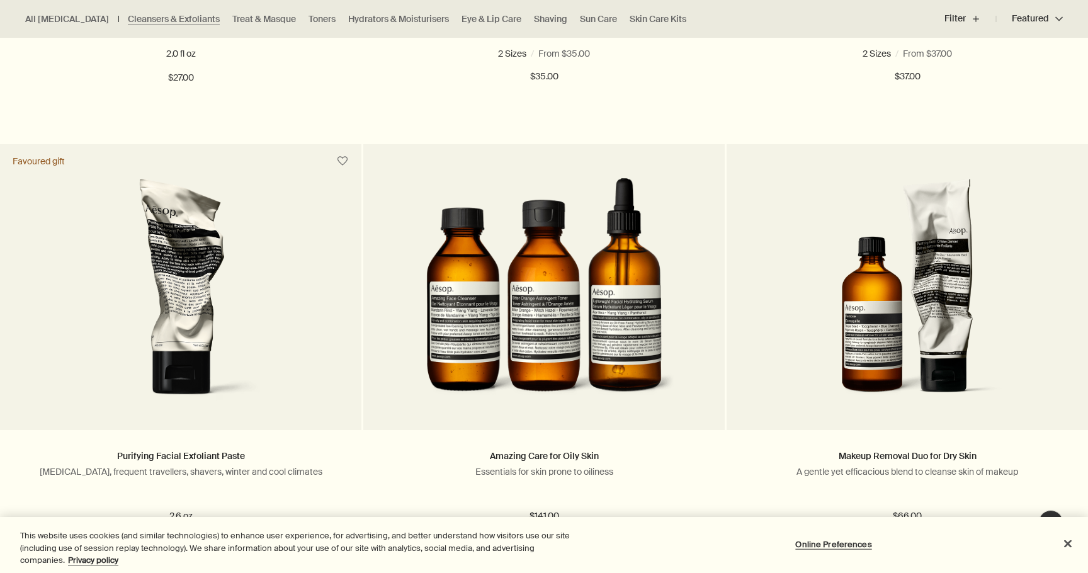
scroll to position [1642, 0]
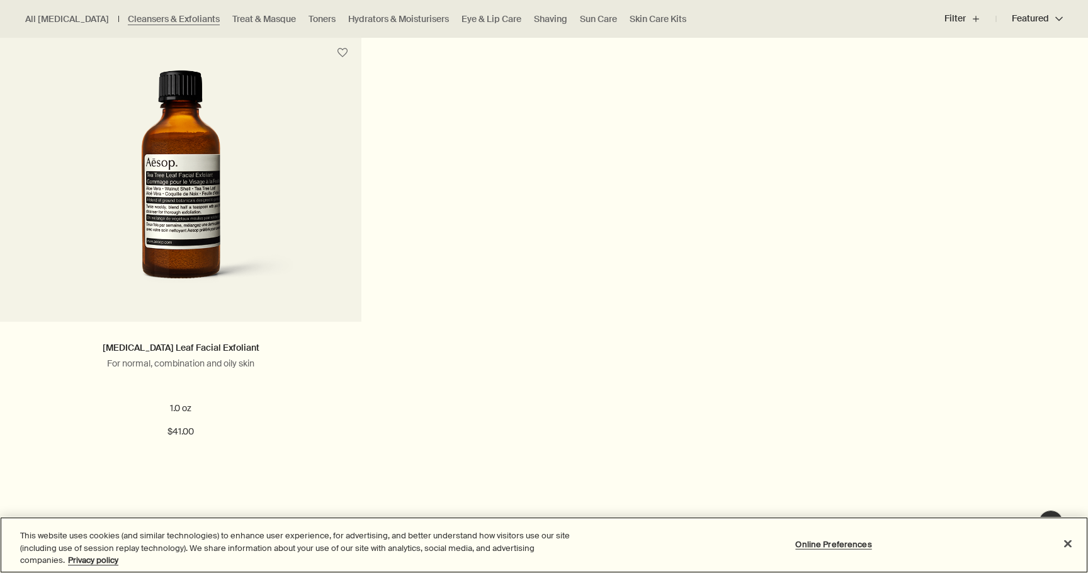
scroll to position [2672, 0]
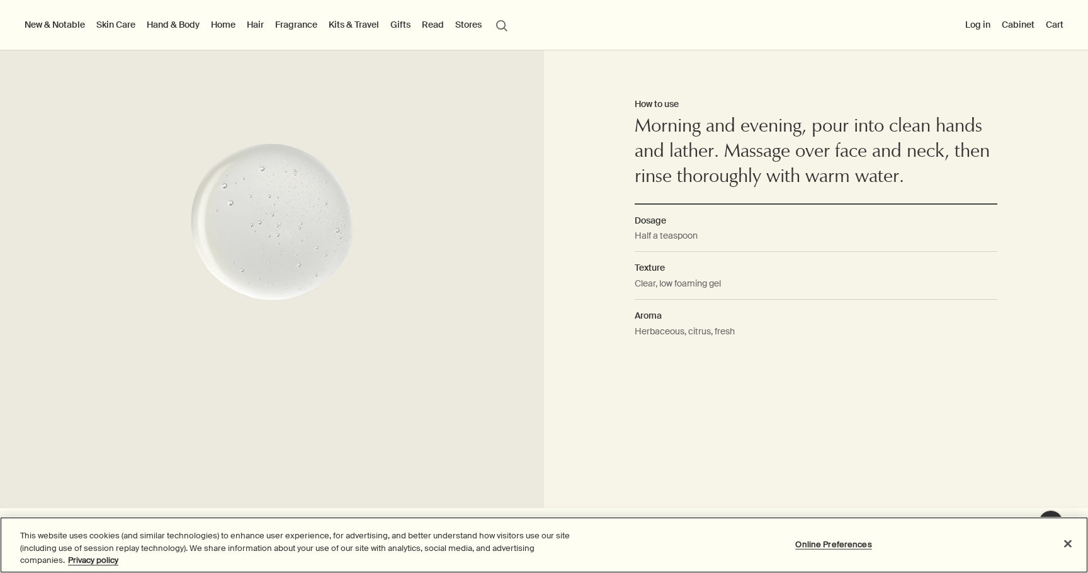
scroll to position [894, 0]
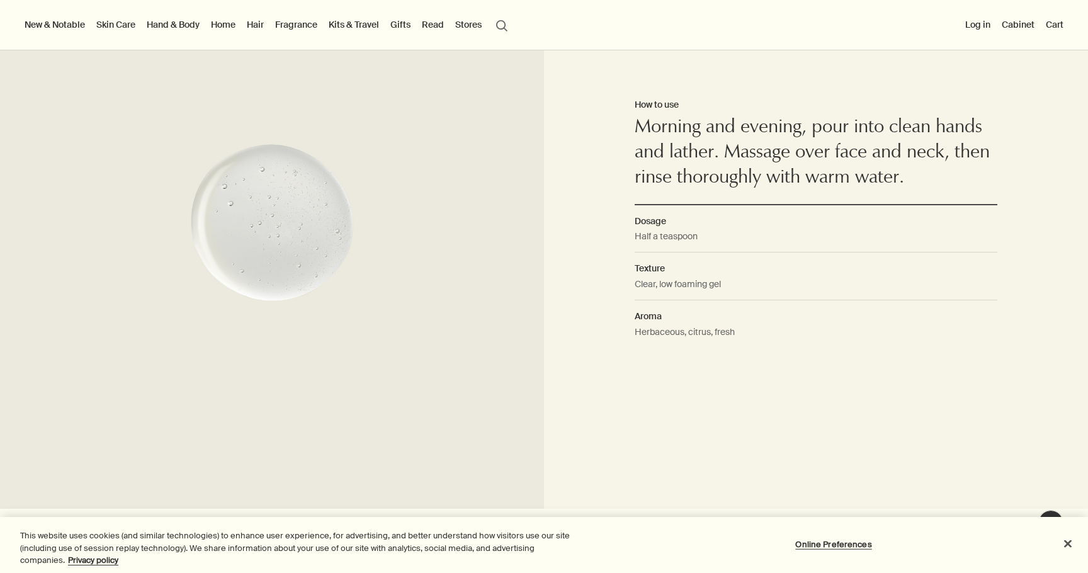
click at [558, 348] on div "How to use Morning and evening, pour into clean hands and lather. Massage over …" at bounding box center [816, 222] width 544 height 573
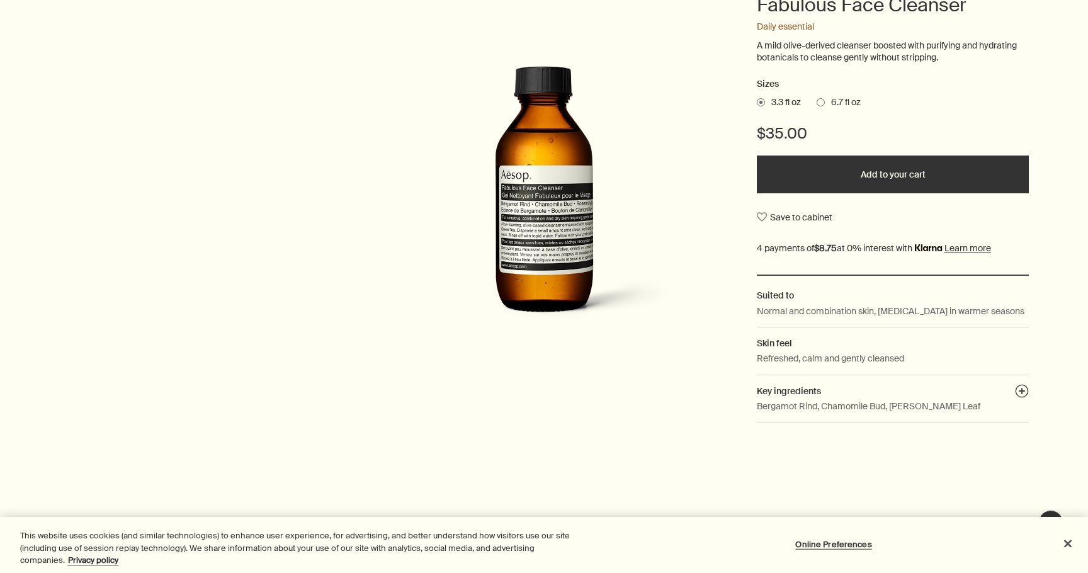
scroll to position [0, 0]
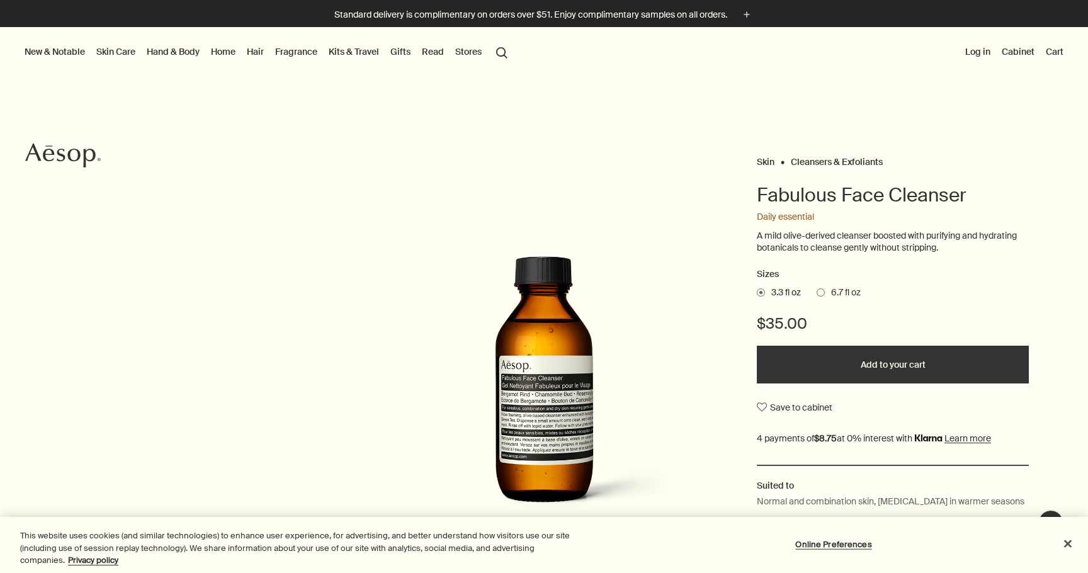
click at [501, 54] on button "search Search" at bounding box center [502, 52] width 23 height 24
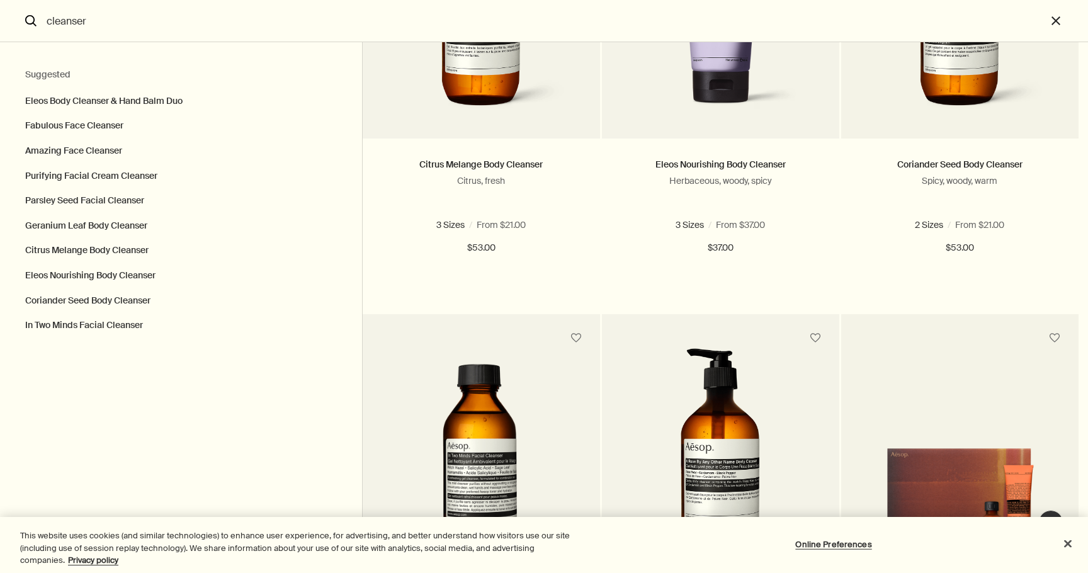
scroll to position [1233, 0]
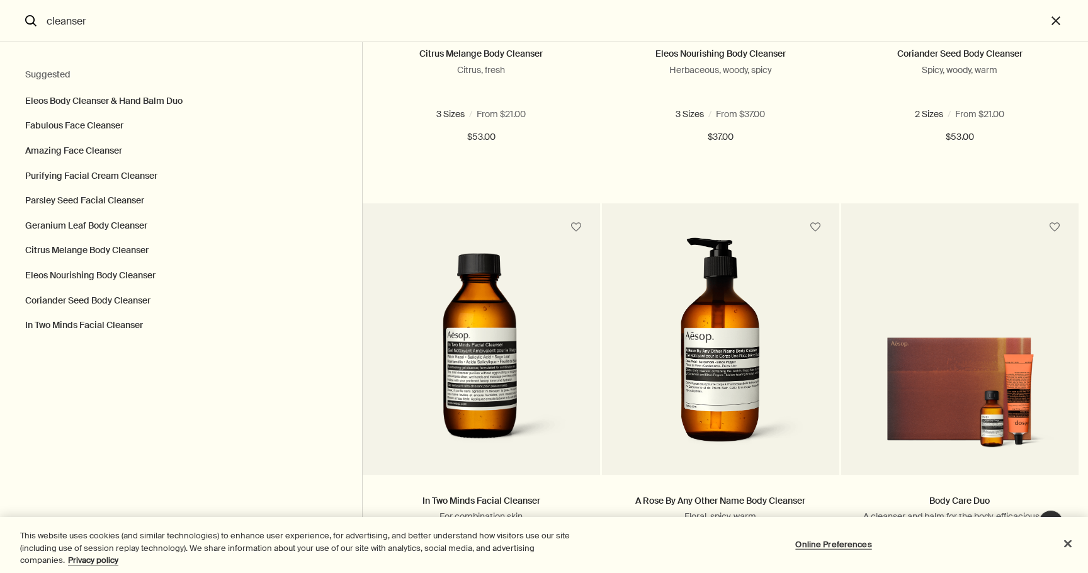
click at [314, 8] on input "cleanser" at bounding box center [544, 21] width 1005 height 42
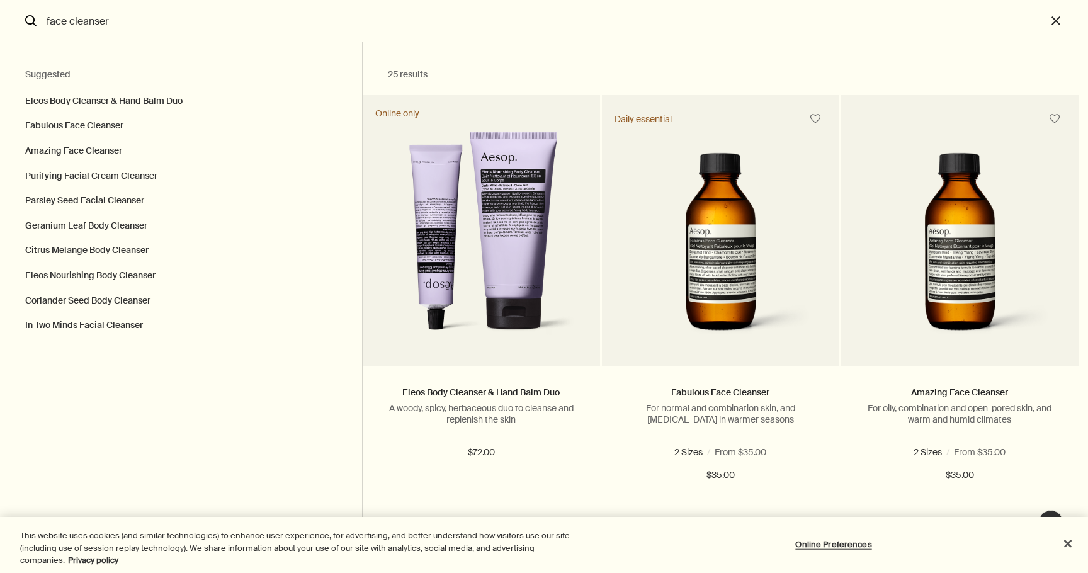
type input "face cleanser"
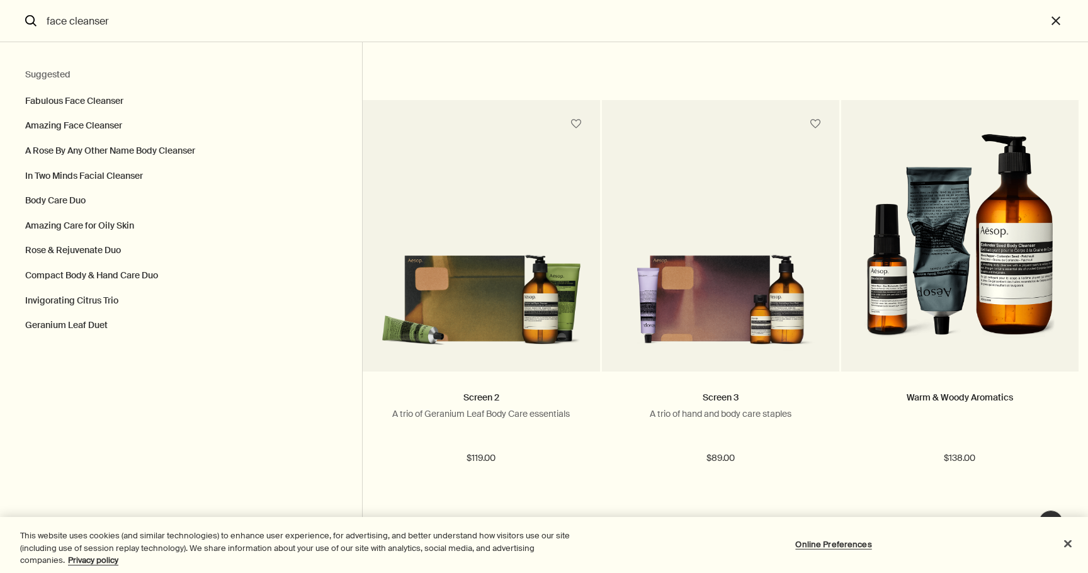
scroll to position [2185, 0]
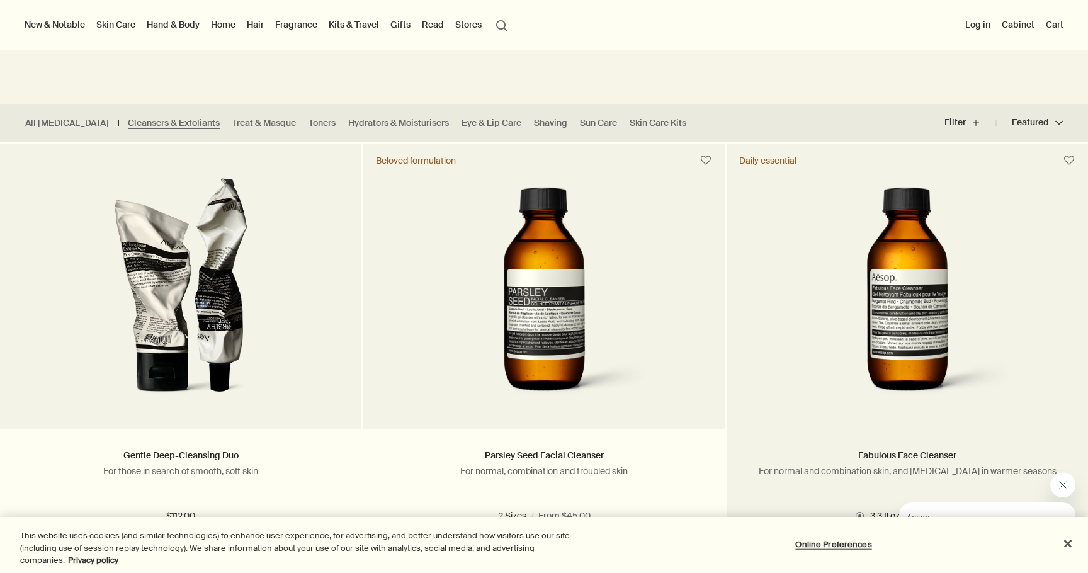
click at [989, 311] on img at bounding box center [907, 294] width 229 height 233
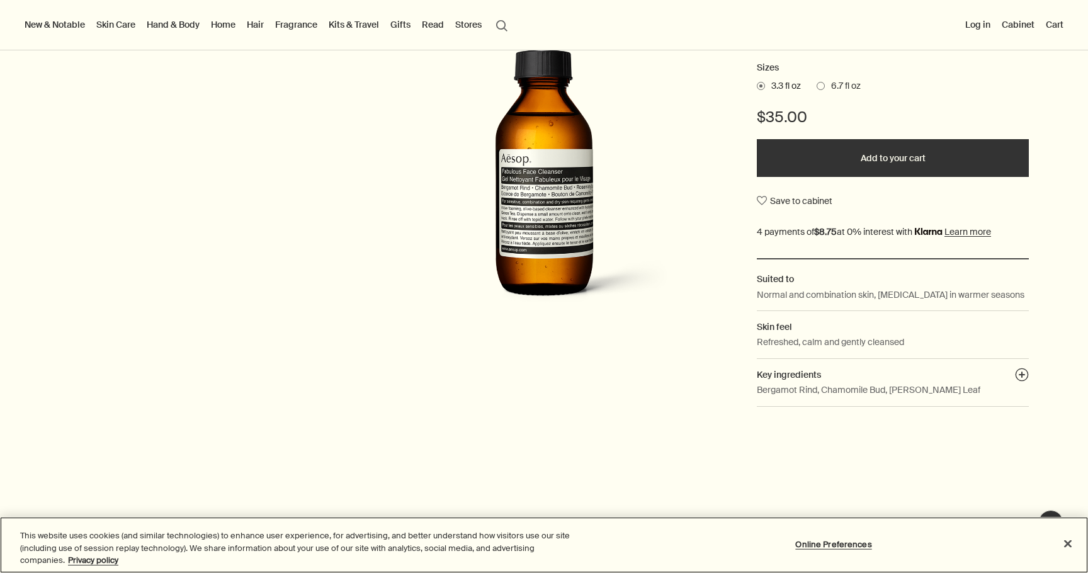
scroll to position [210, 0]
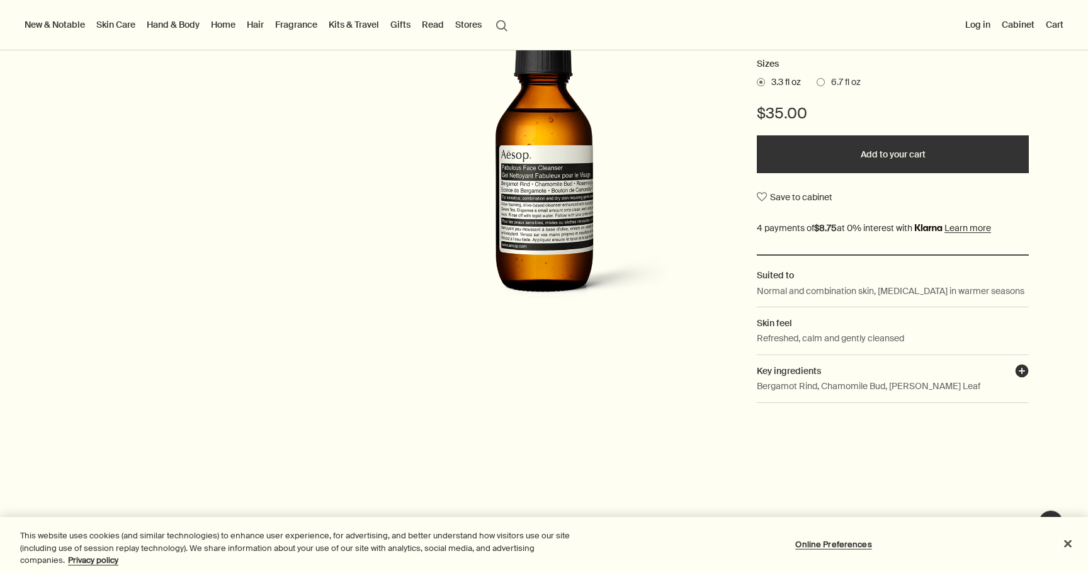
click at [1023, 366] on button "plusAndCloseWithCircle" at bounding box center [1022, 373] width 14 height 18
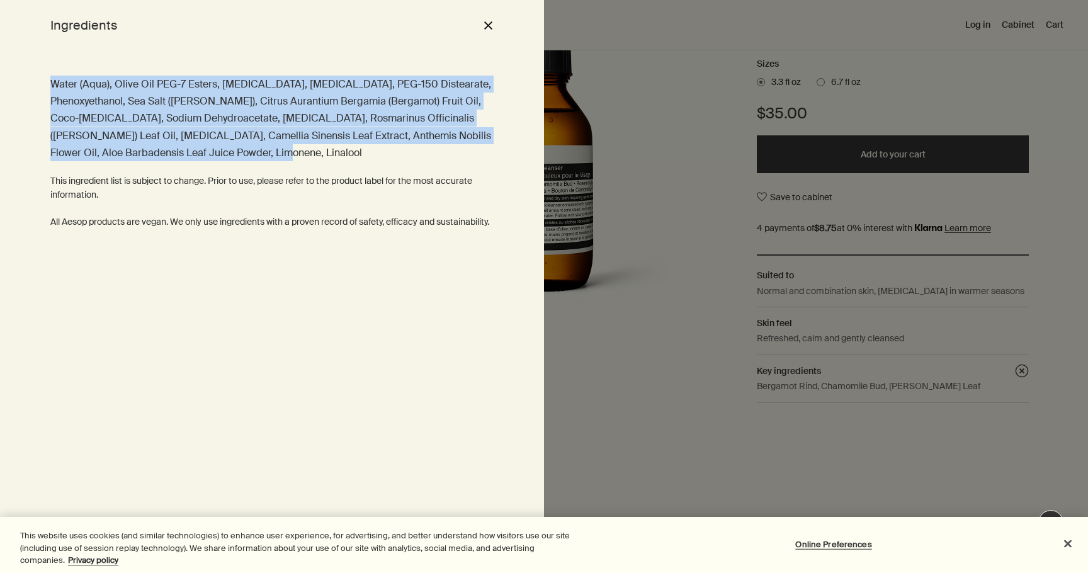
drag, startPoint x: 235, startPoint y: 156, endPoint x: 25, endPoint y: 59, distance: 232.2
click at [25, 58] on div "Water (Aqua), Olive Oil PEG-7 Esters, Sodium Laureth Sulfate, Glycerin, PEG-150…" at bounding box center [272, 311] width 544 height 523
copy p "Water (Aqua), Olive Oil PEG-7 Esters, Sodium Laureth Sulfate, Glycerin, PEG-150…"
click at [764, 127] on div at bounding box center [544, 286] width 1088 height 573
click at [764, 127] on div "$35.00" at bounding box center [893, 119] width 272 height 32
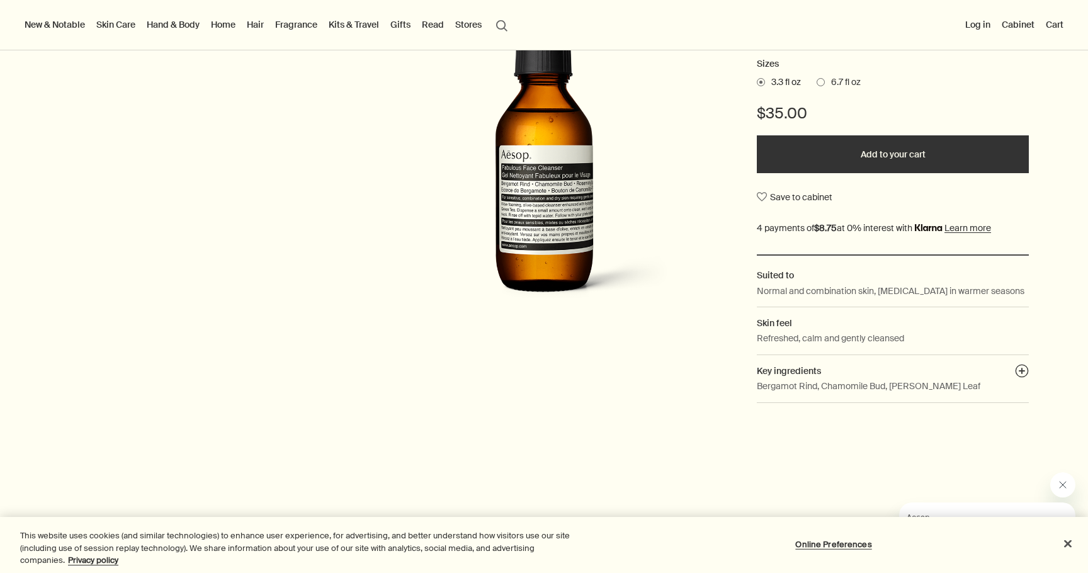
scroll to position [0, 0]
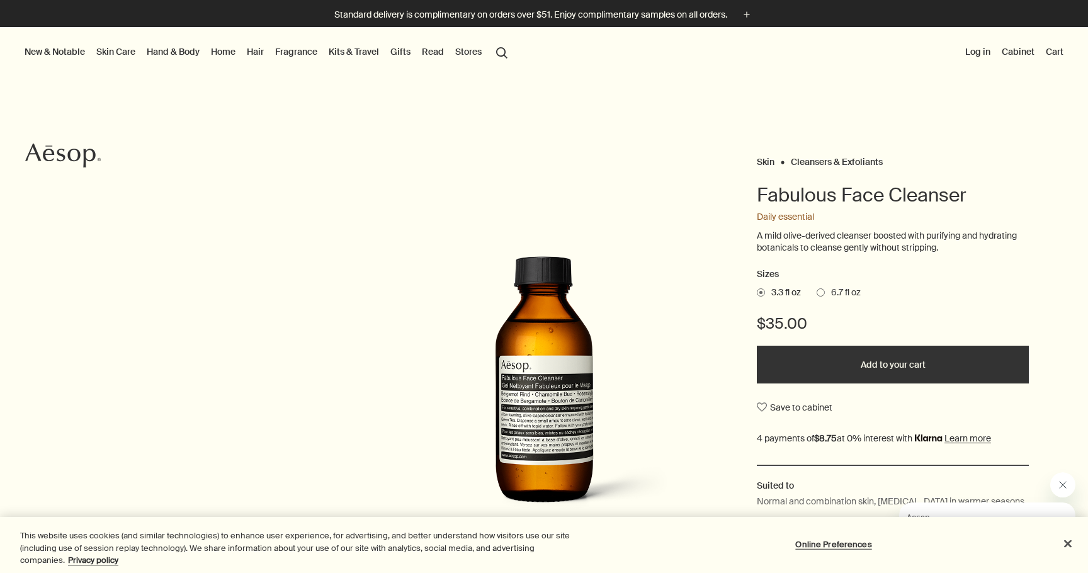
click at [120, 50] on link "Skin Care" at bounding box center [116, 51] width 44 height 16
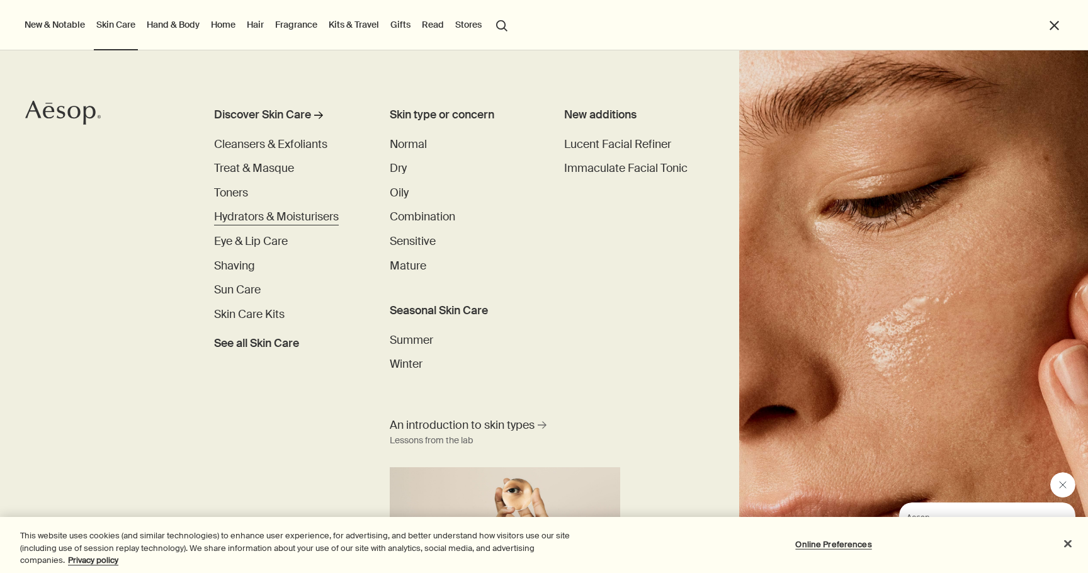
click at [256, 223] on span "Hydrators & Moisturisers" at bounding box center [276, 217] width 125 height 14
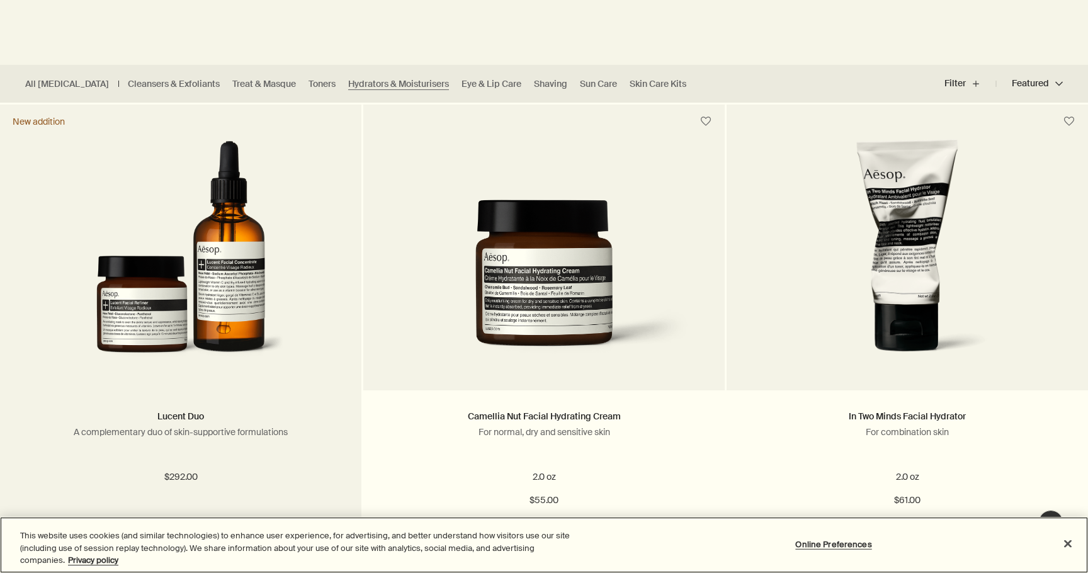
scroll to position [299, 0]
